Goal: Information Seeking & Learning: Learn about a topic

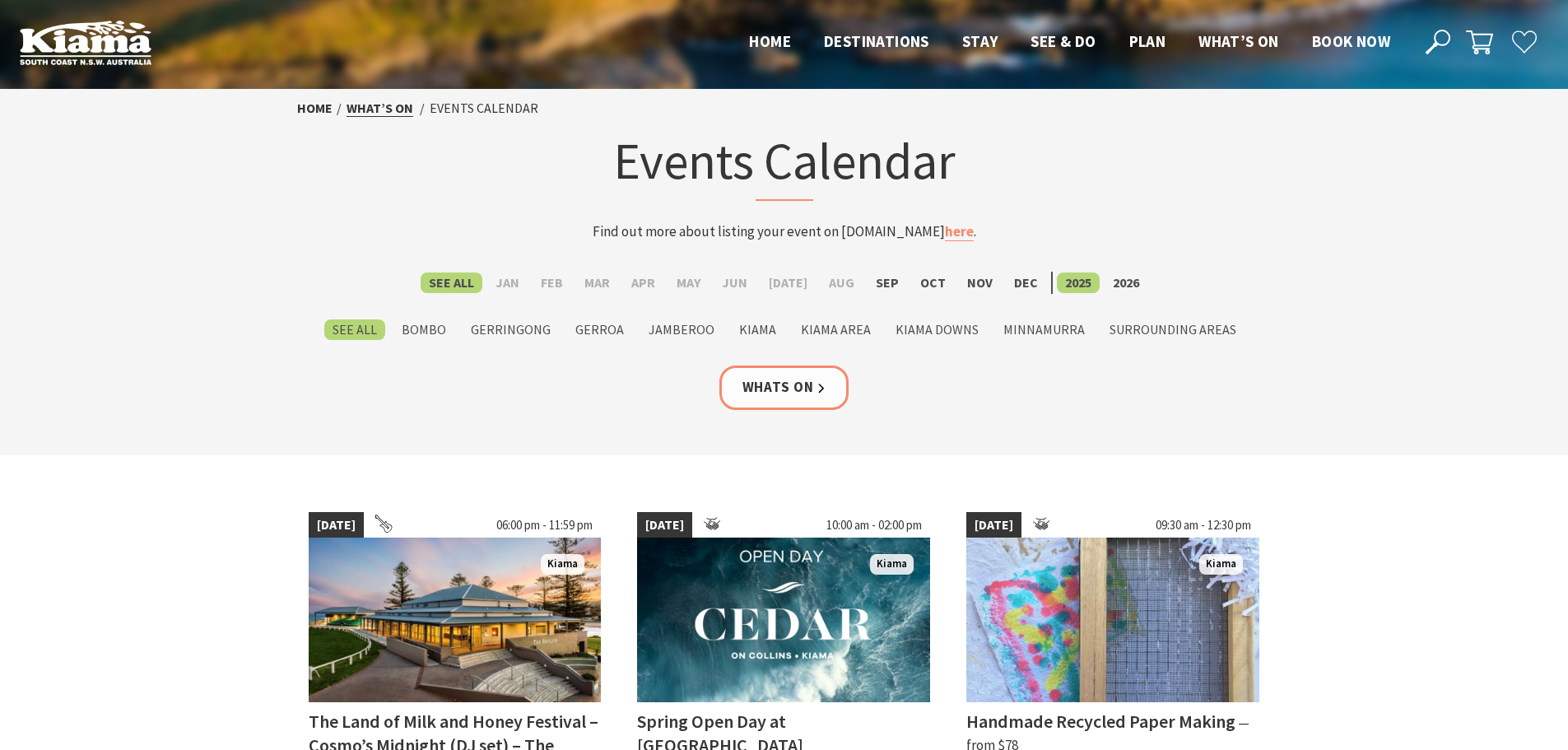
click at [382, 103] on link "What’s On" at bounding box center [380, 108] width 67 height 17
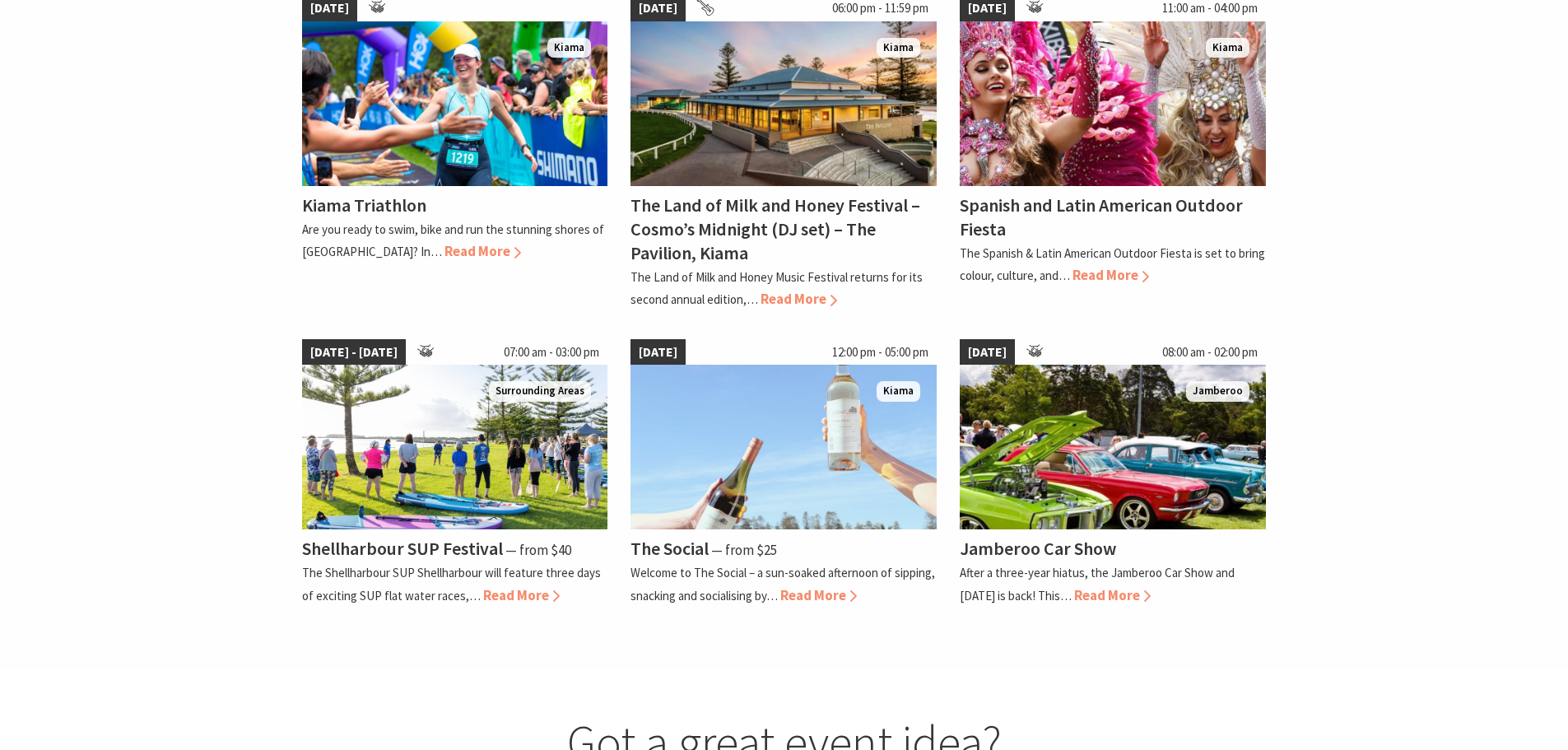
scroll to position [1070, 0]
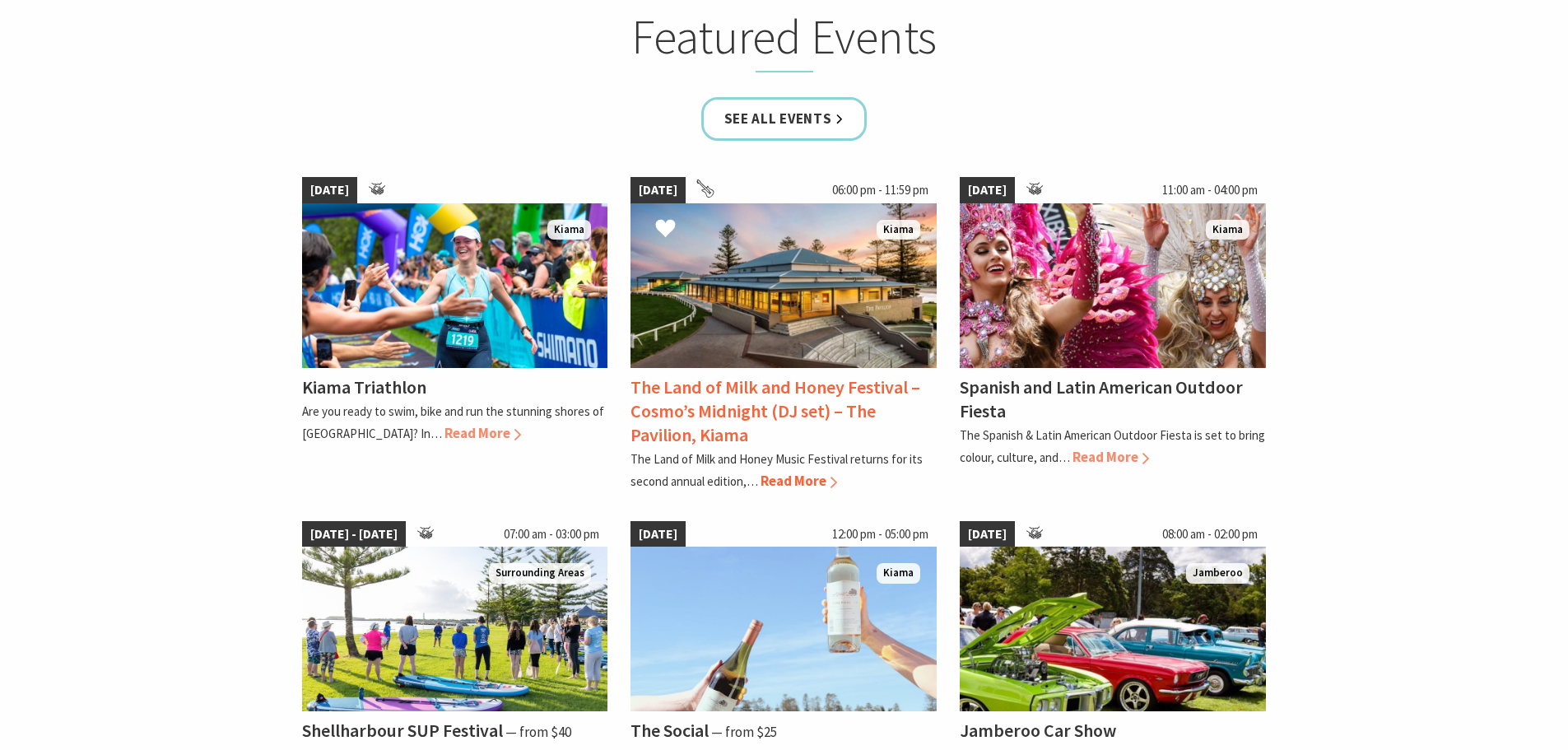
click at [812, 482] on span "Read More" at bounding box center [799, 481] width 76 height 18
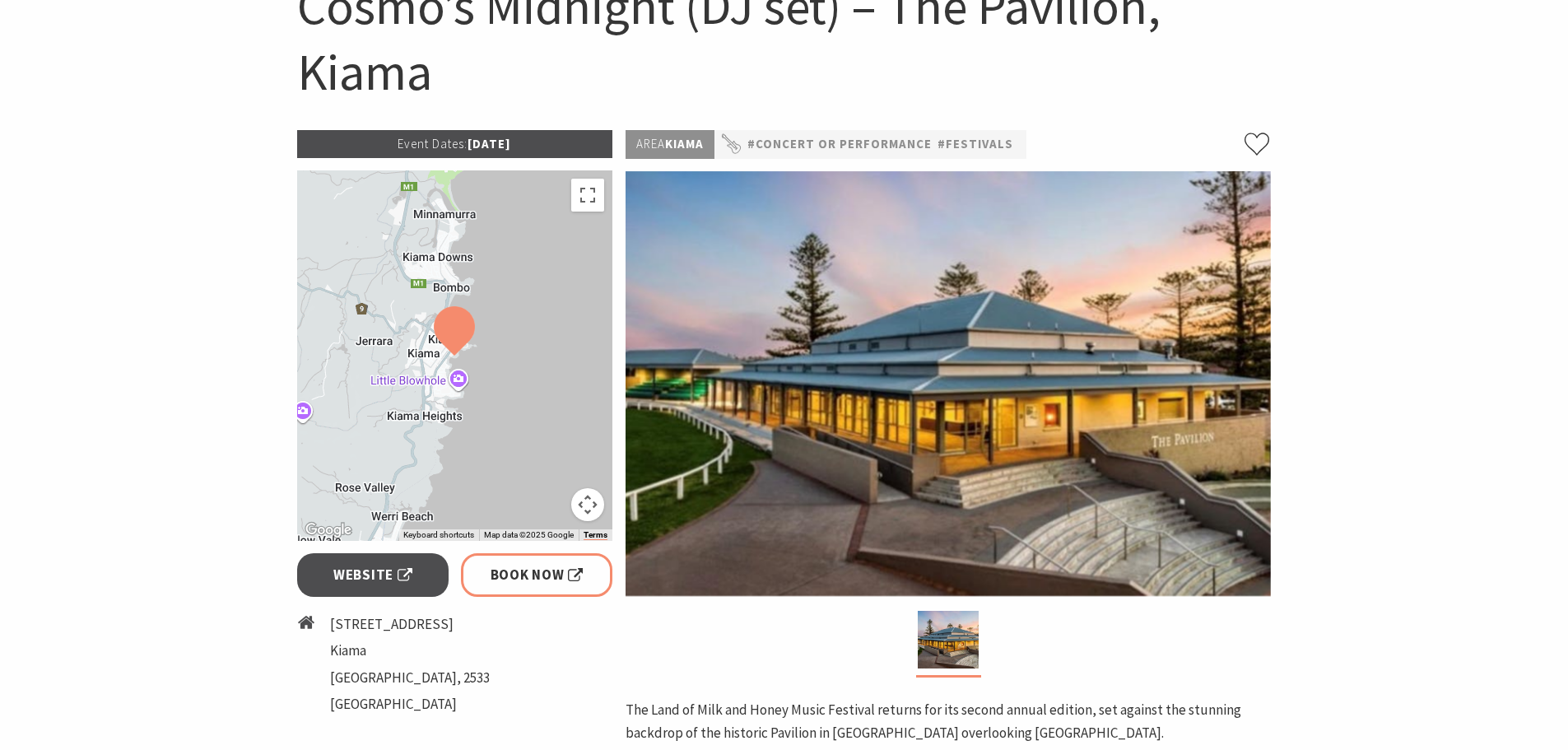
scroll to position [247, 0]
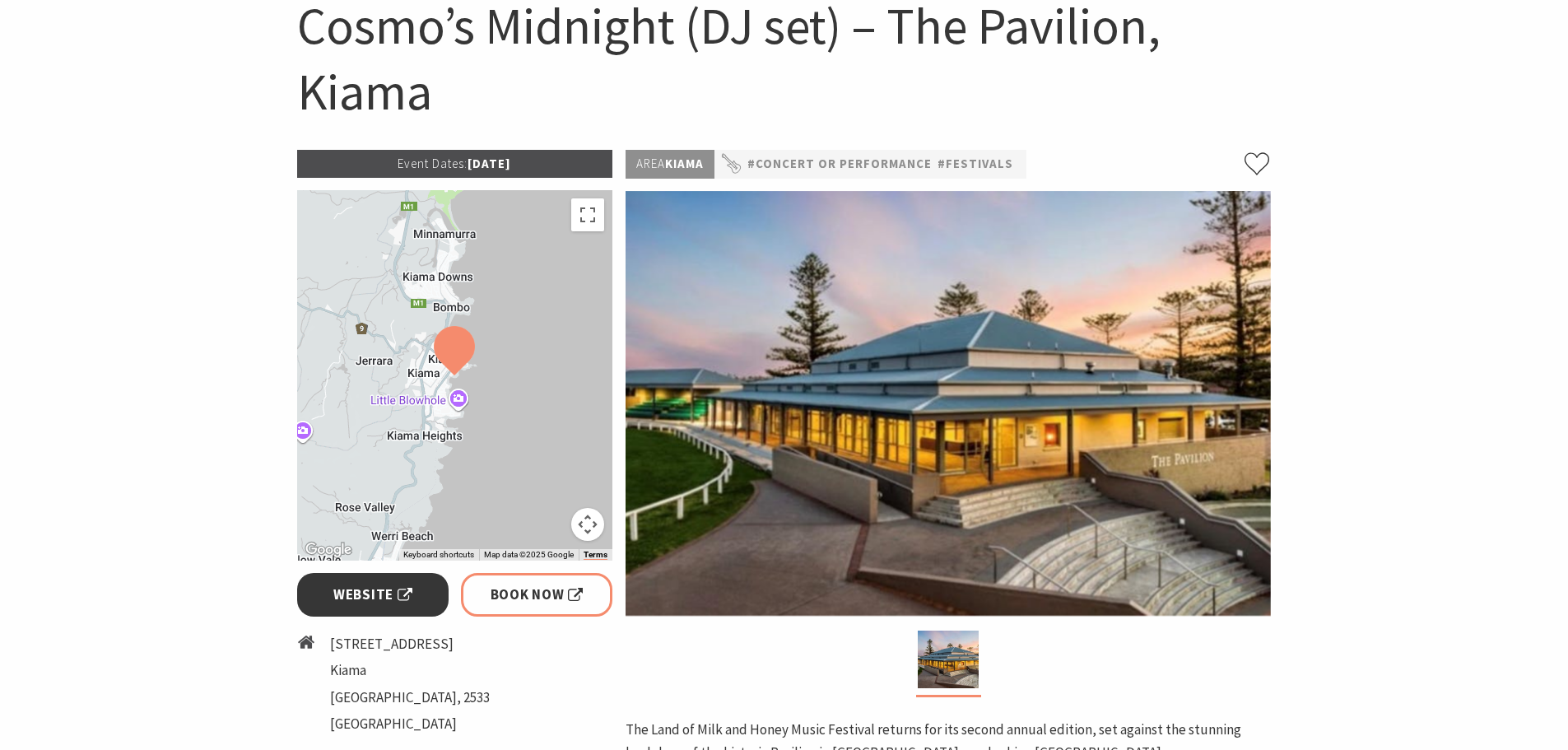
click at [385, 616] on link "Website" at bounding box center [374, 595] width 152 height 44
